Goal: Check status: Check status

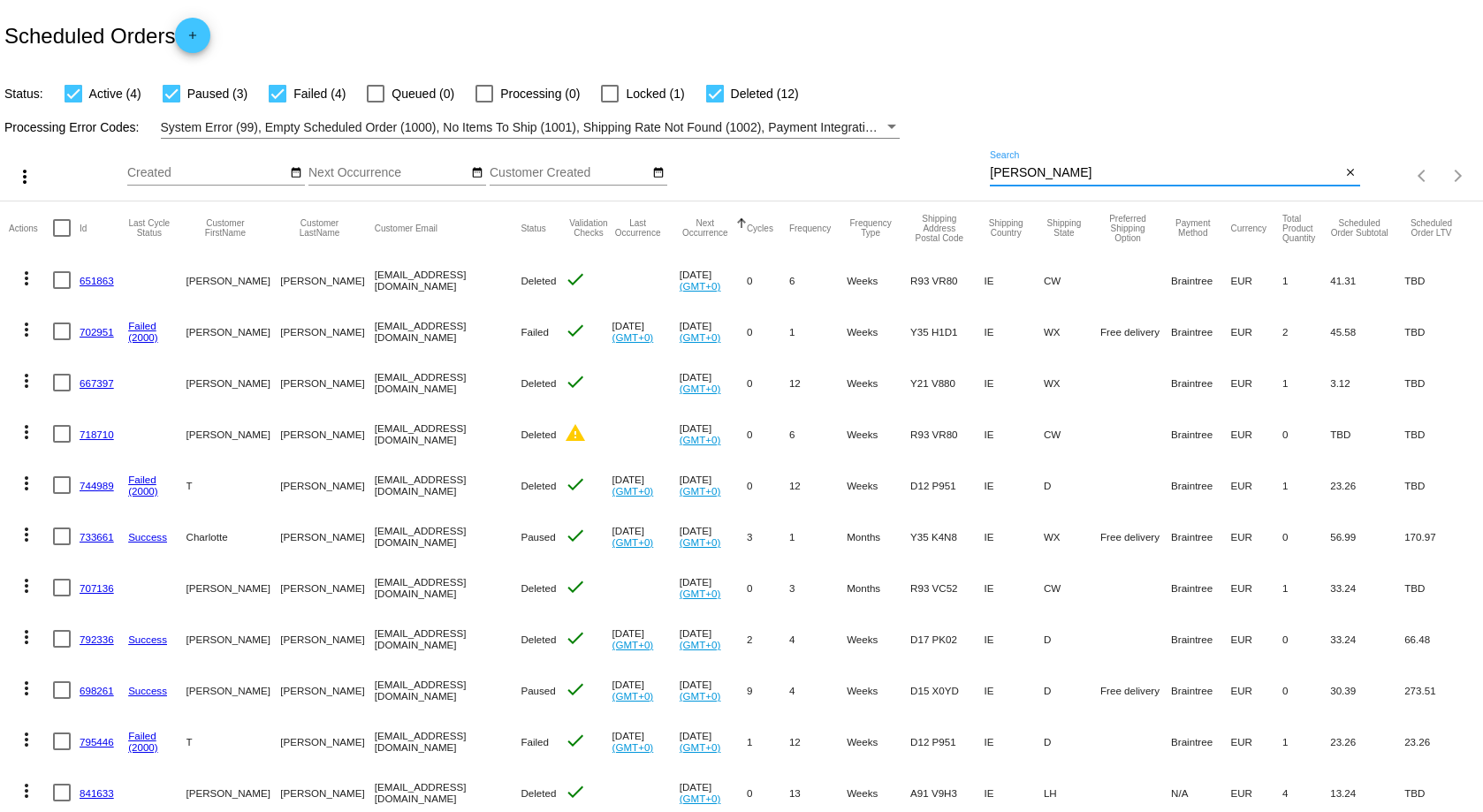
drag, startPoint x: 1027, startPoint y: 172, endPoint x: 954, endPoint y: 151, distance: 76.0
click at [942, 142] on div "more_vert Sep Jan Feb Mar [DATE]" at bounding box center [741, 170] width 1483 height 62
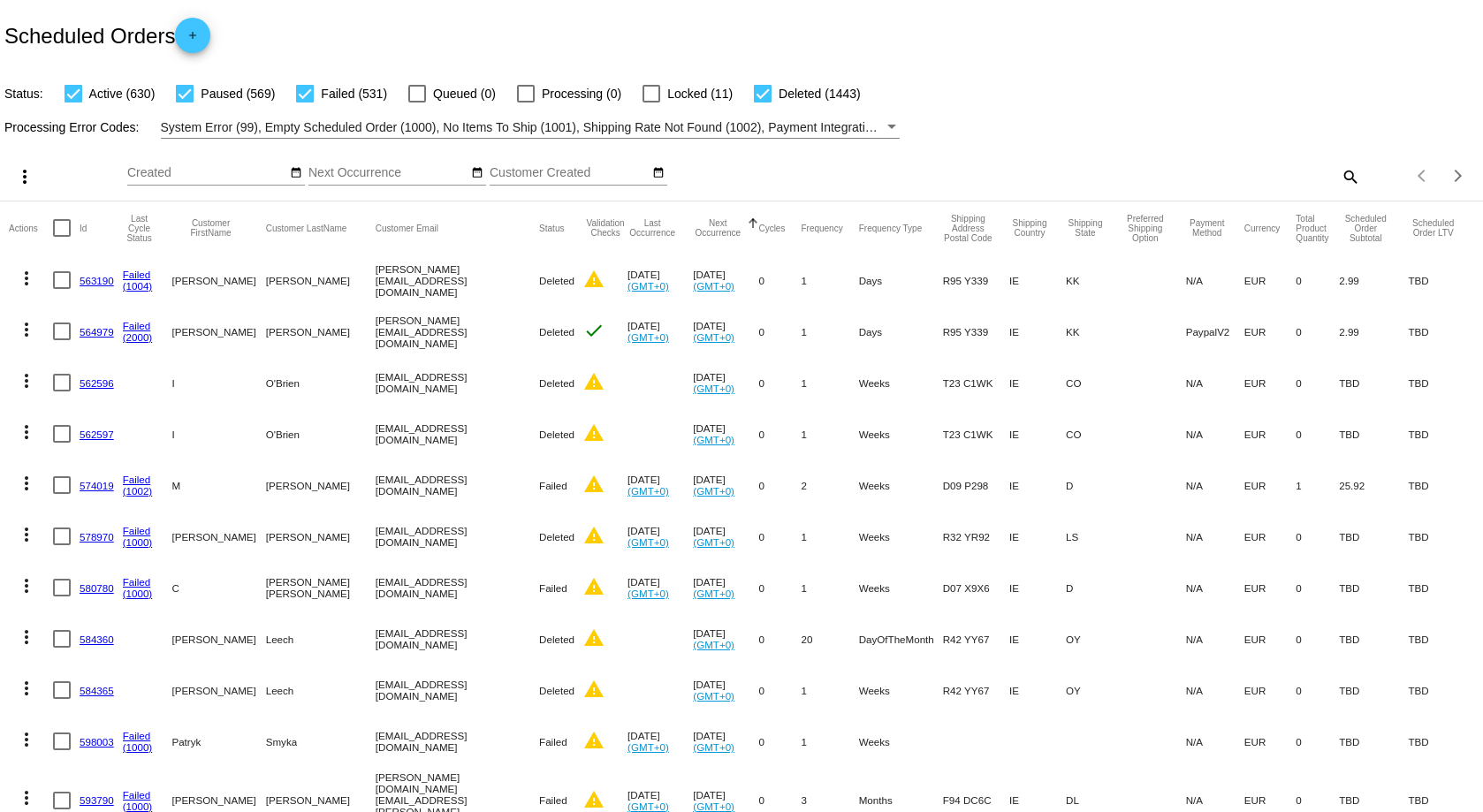
click at [1338, 181] on mat-icon "search" at bounding box center [1349, 176] width 21 height 28
click at [1014, 176] on input "Search" at bounding box center [1174, 173] width 370 height 14
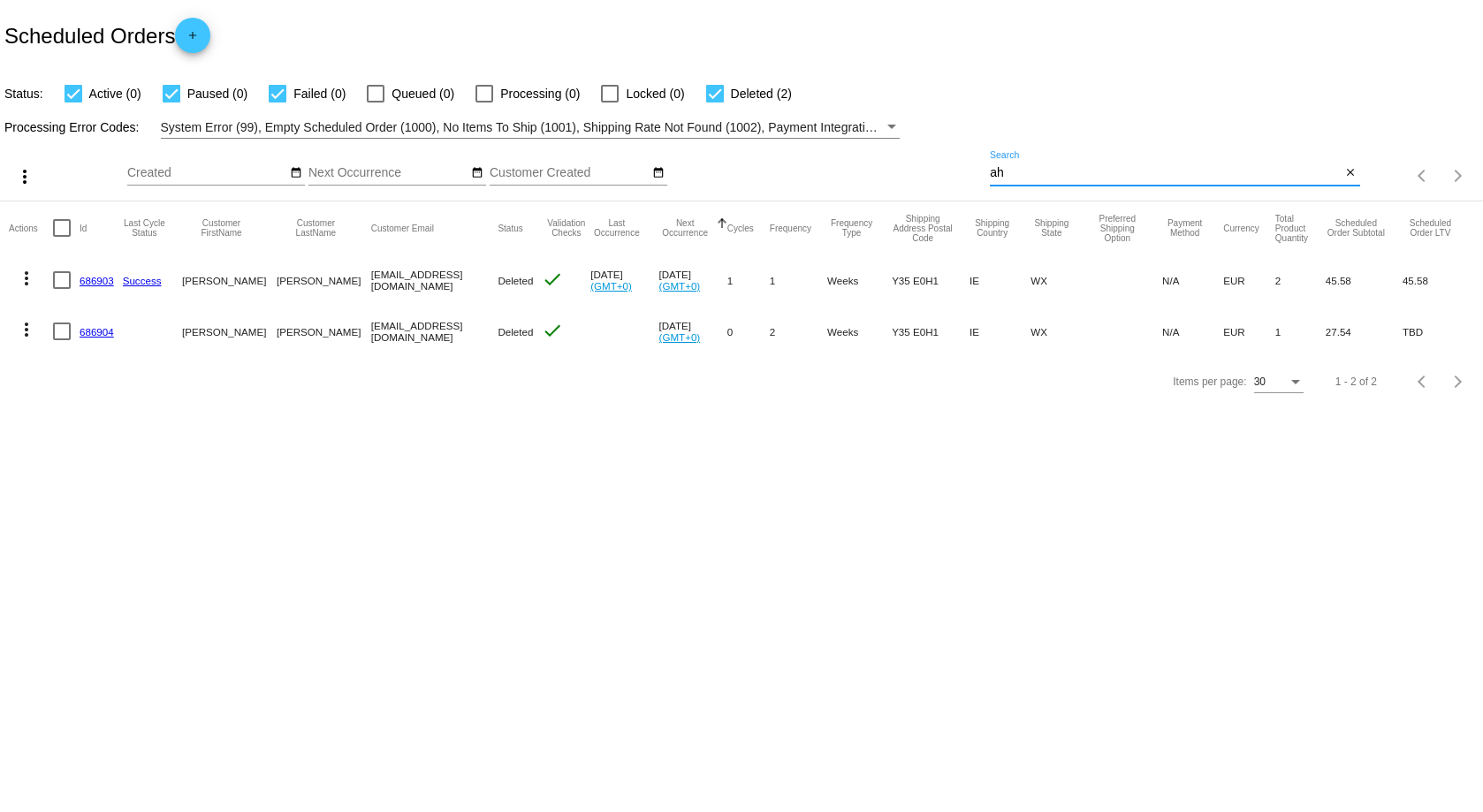
type input "a"
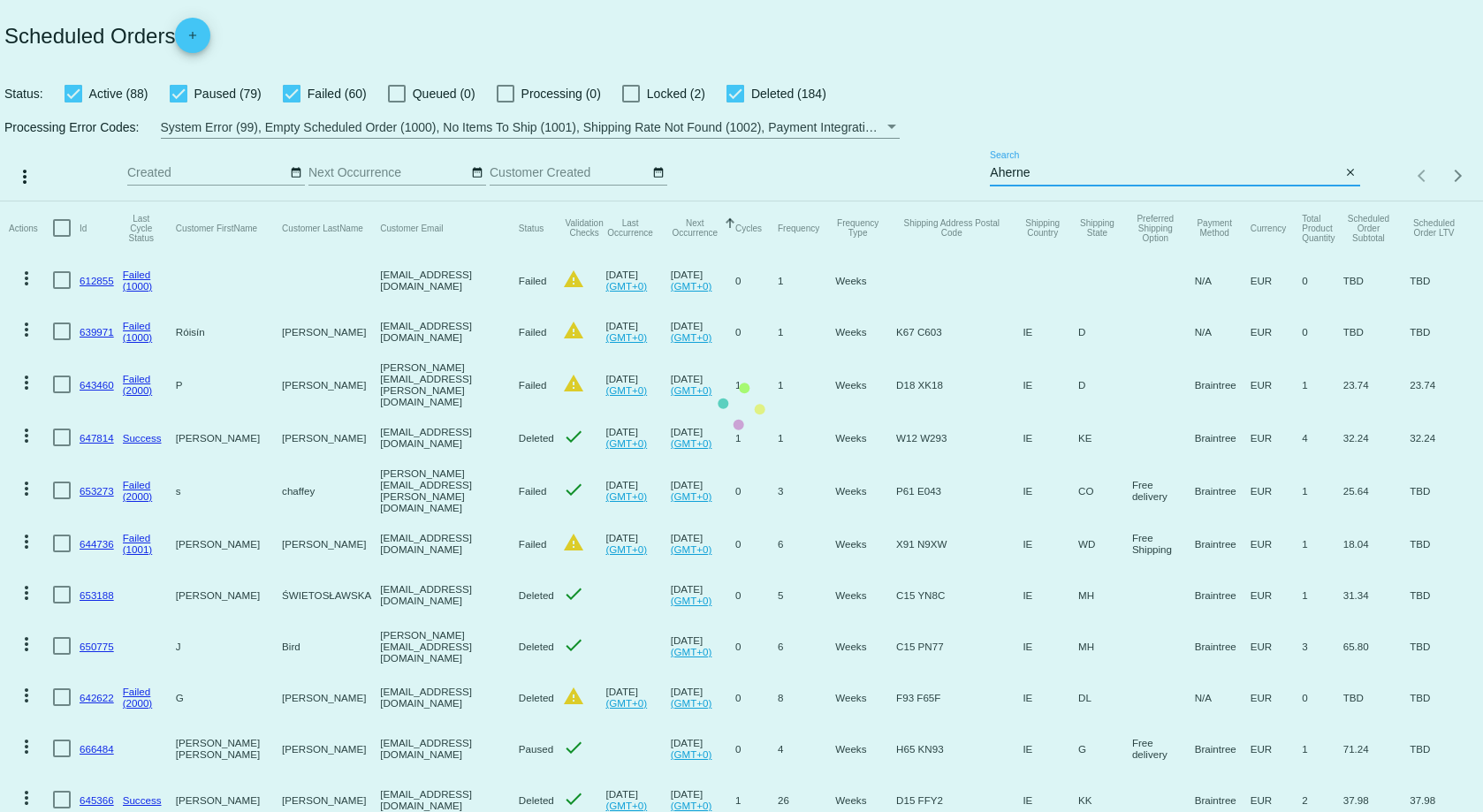
type input "Aherne"
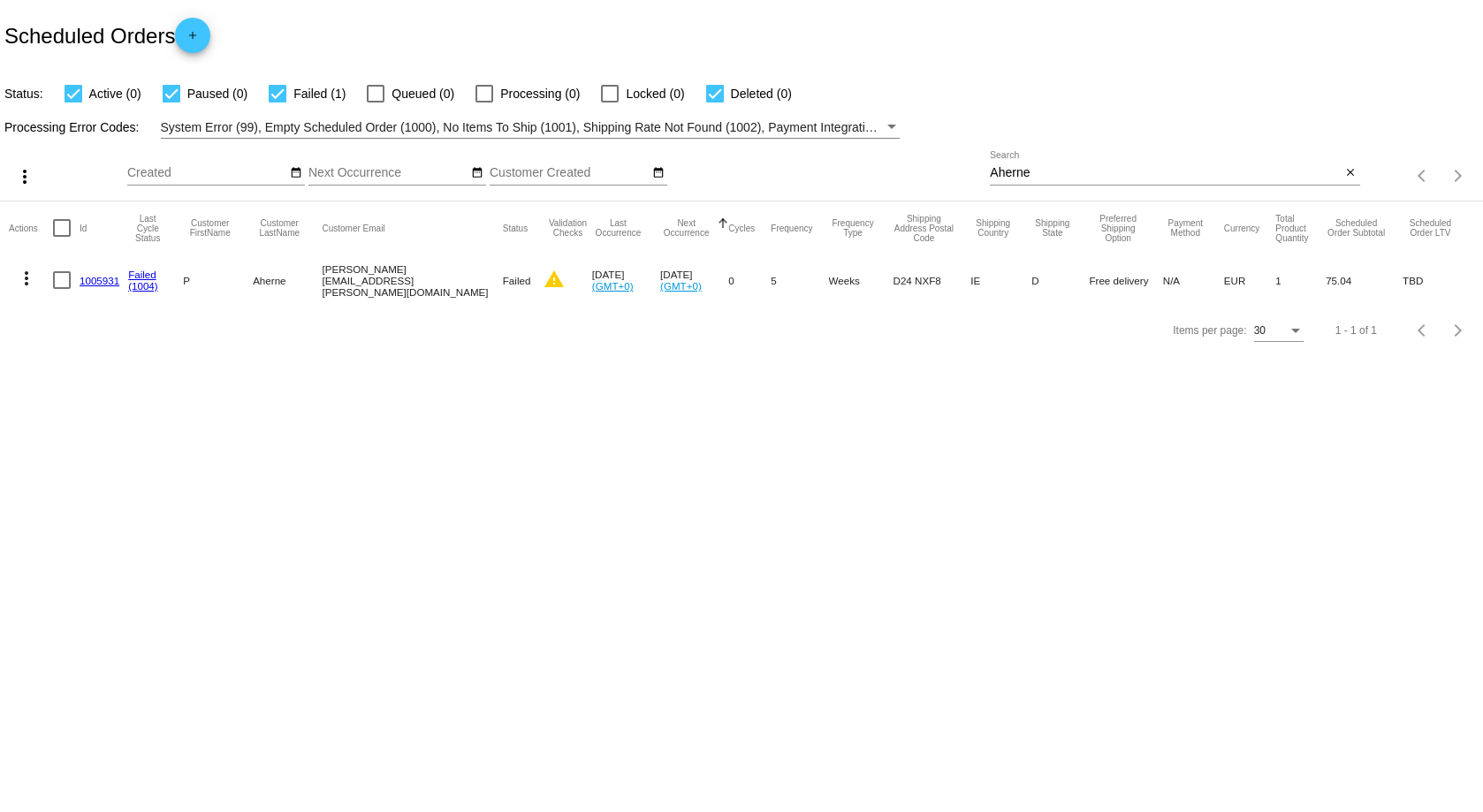
click at [88, 282] on link "1005931" at bounding box center [99, 280] width 39 height 12
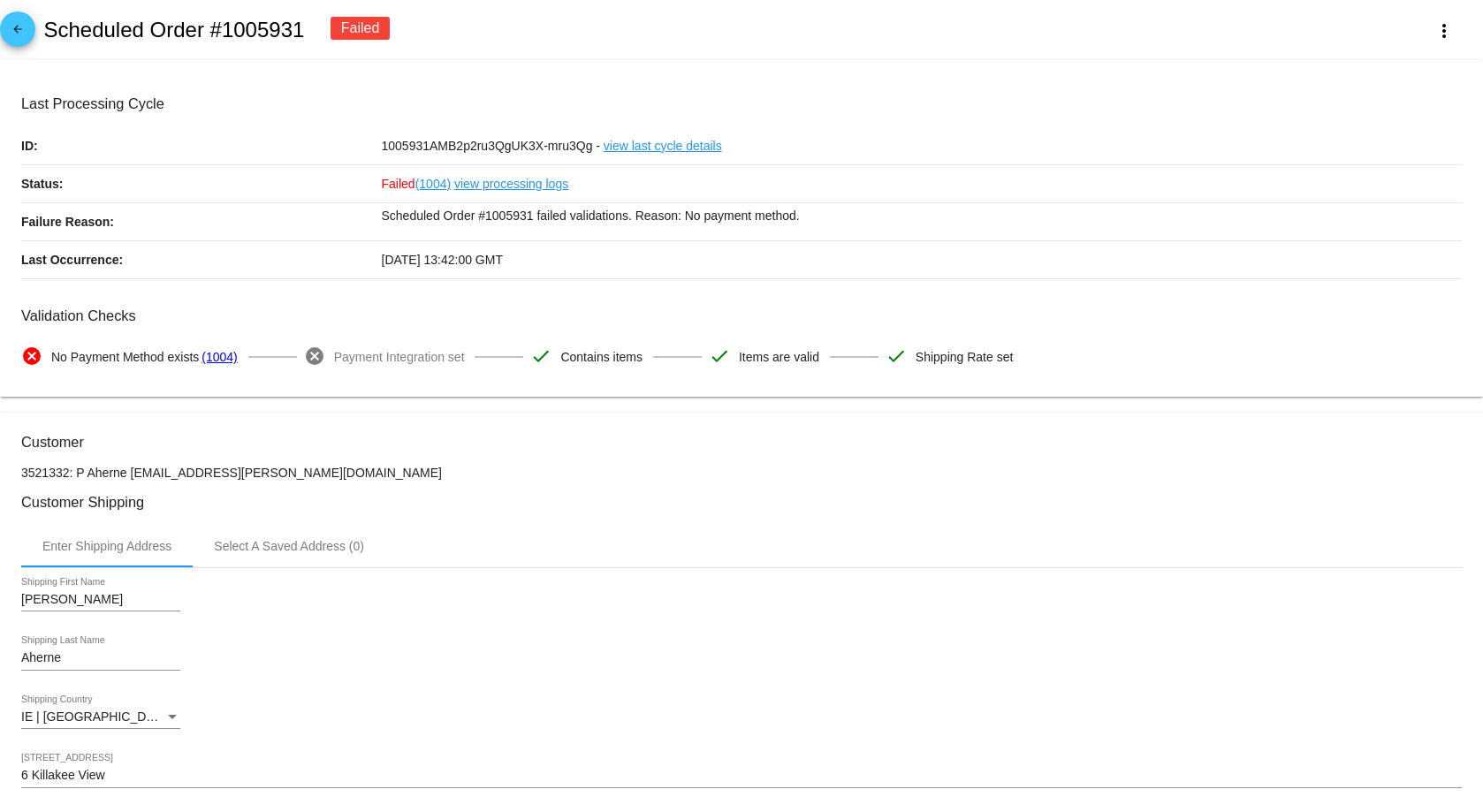
click at [625, 145] on link "view last cycle details" at bounding box center [662, 146] width 118 height 37
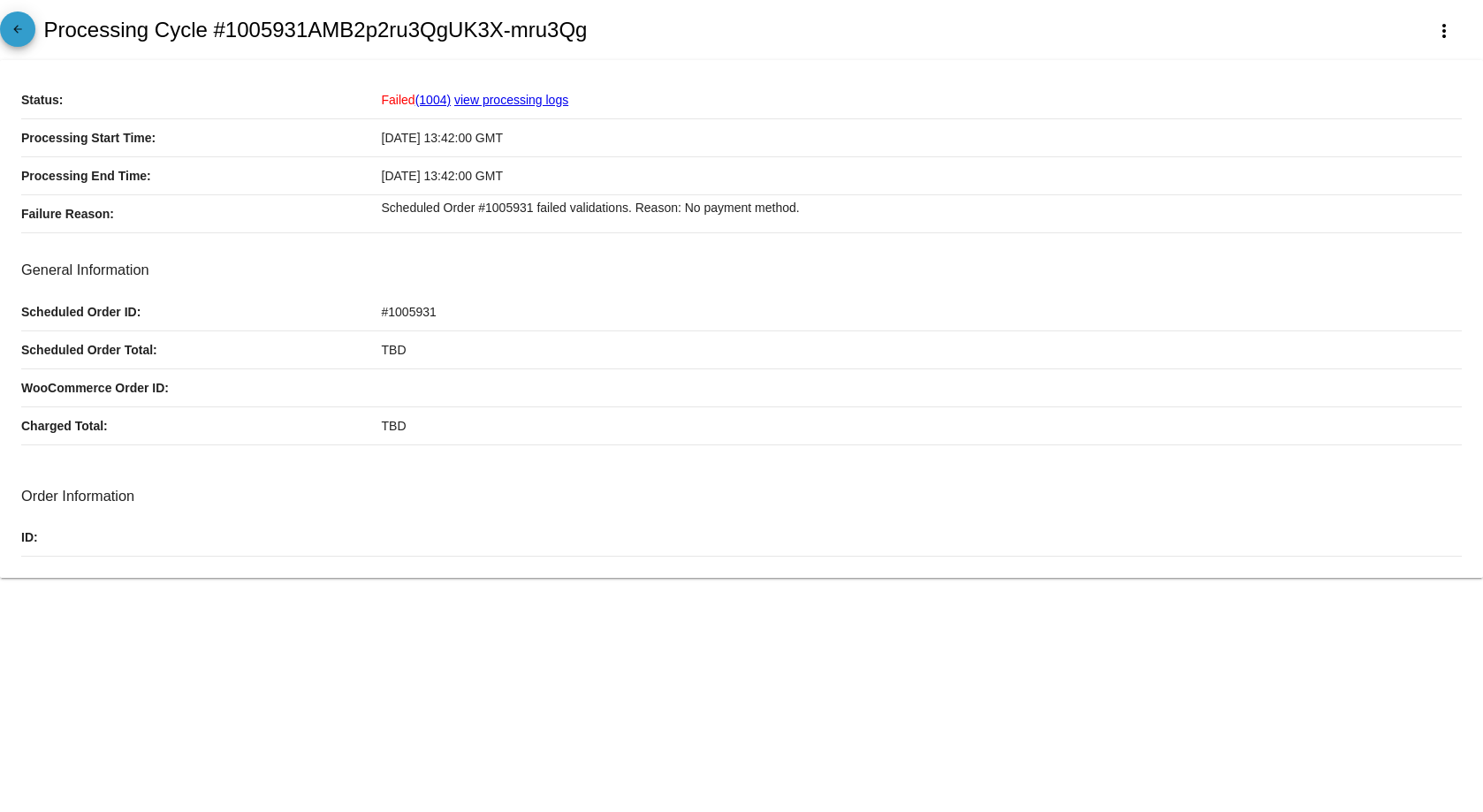
click at [16, 29] on mat-icon "arrow_back" at bounding box center [17, 34] width 21 height 21
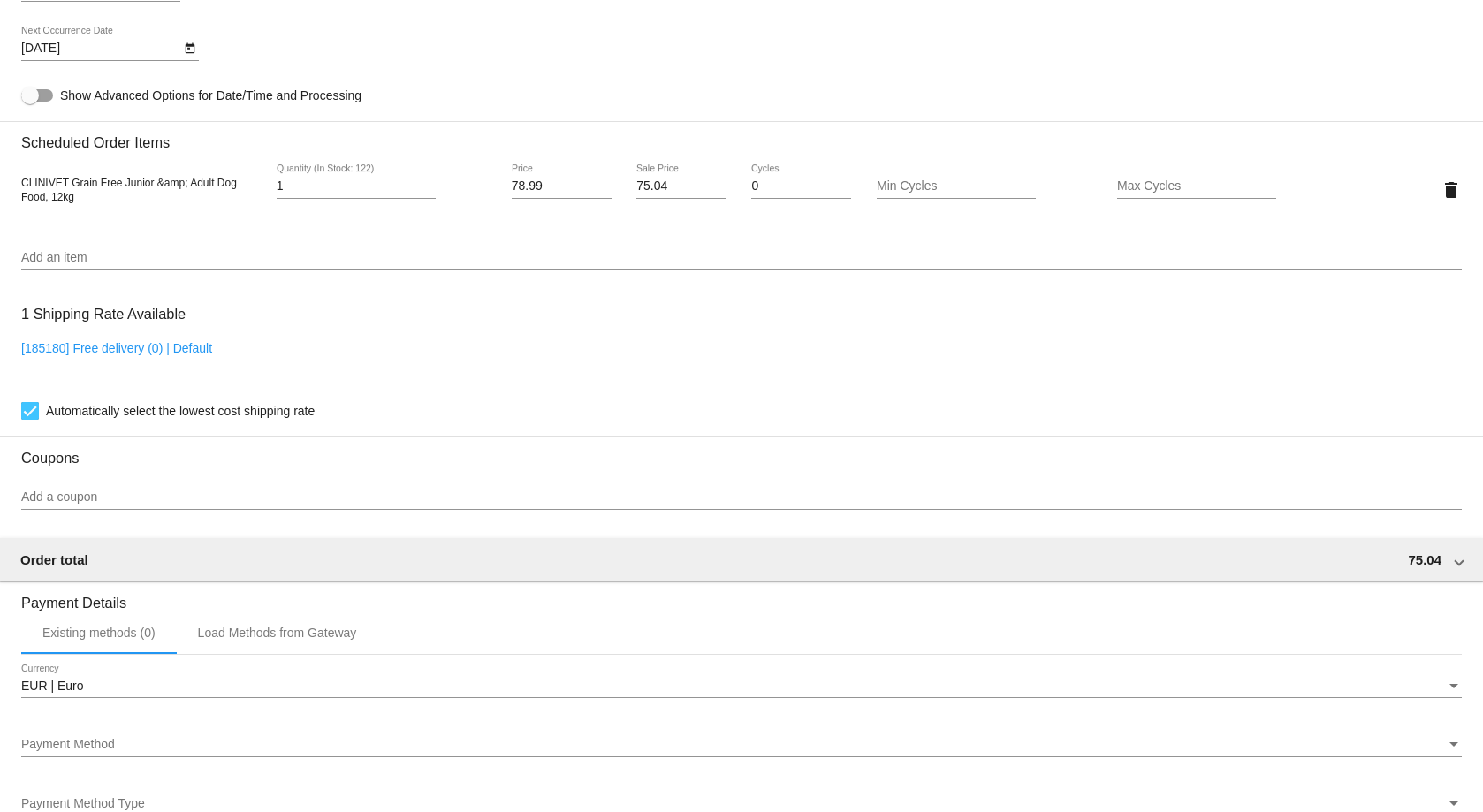
scroll to position [1679, 0]
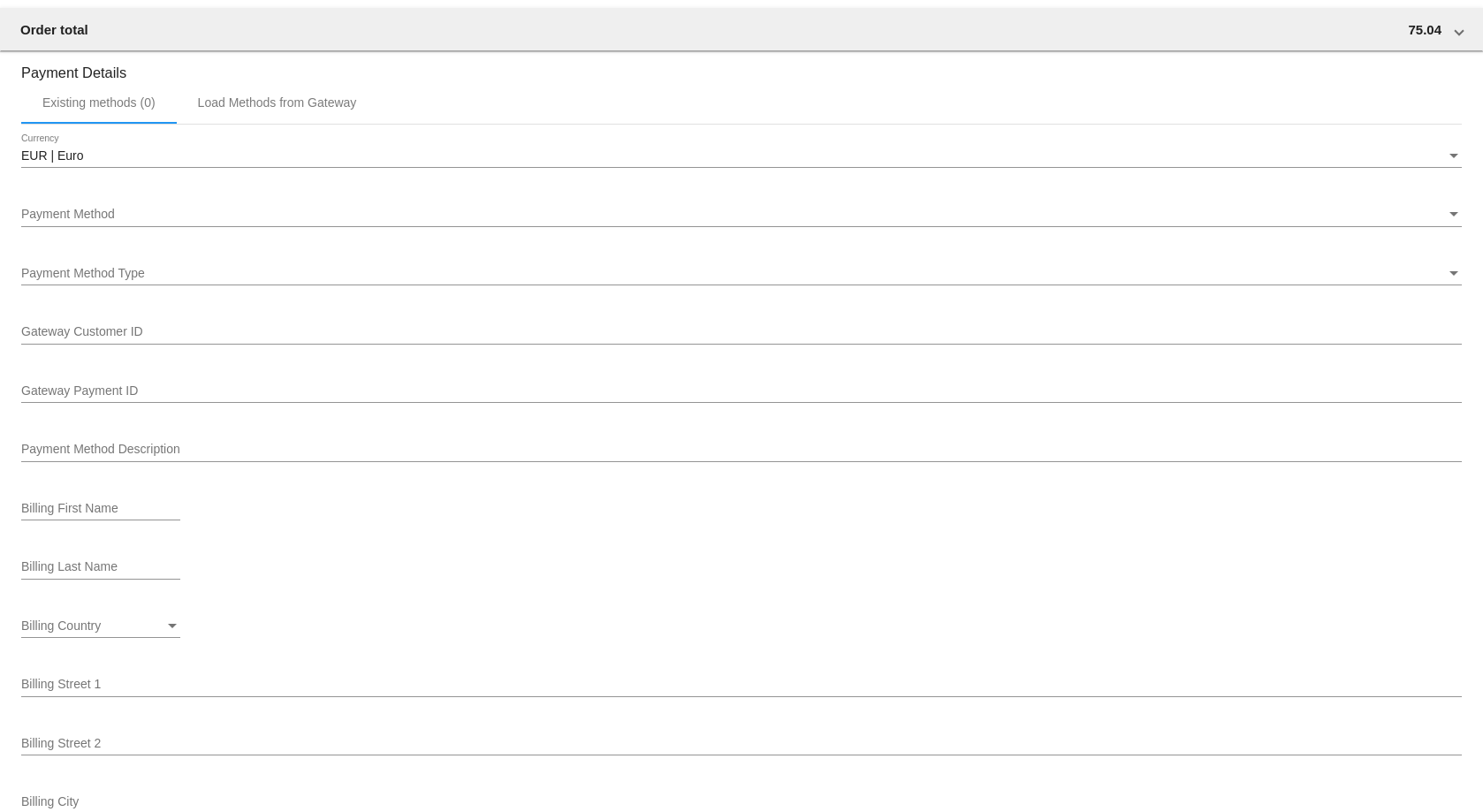
click at [167, 227] on div "Payment Method Payment Method" at bounding box center [741, 218] width 1440 height 50
click at [107, 132] on div "EUR | Euro Currency Payment Method Payment Method Payment Method Type Payment M…" at bounding box center [741, 540] width 1440 height 831
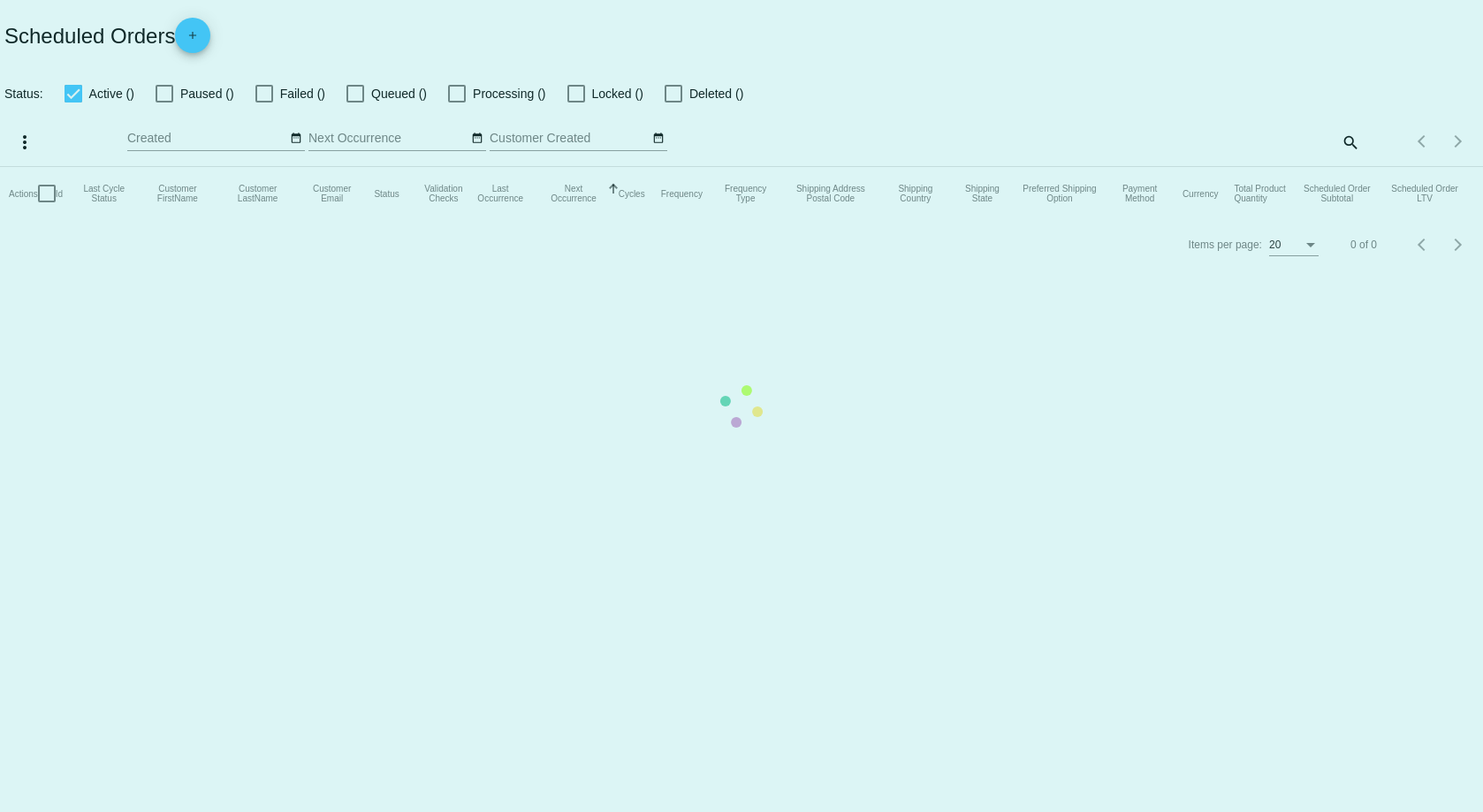
checkbox input "true"
